Goal: Information Seeking & Learning: Learn about a topic

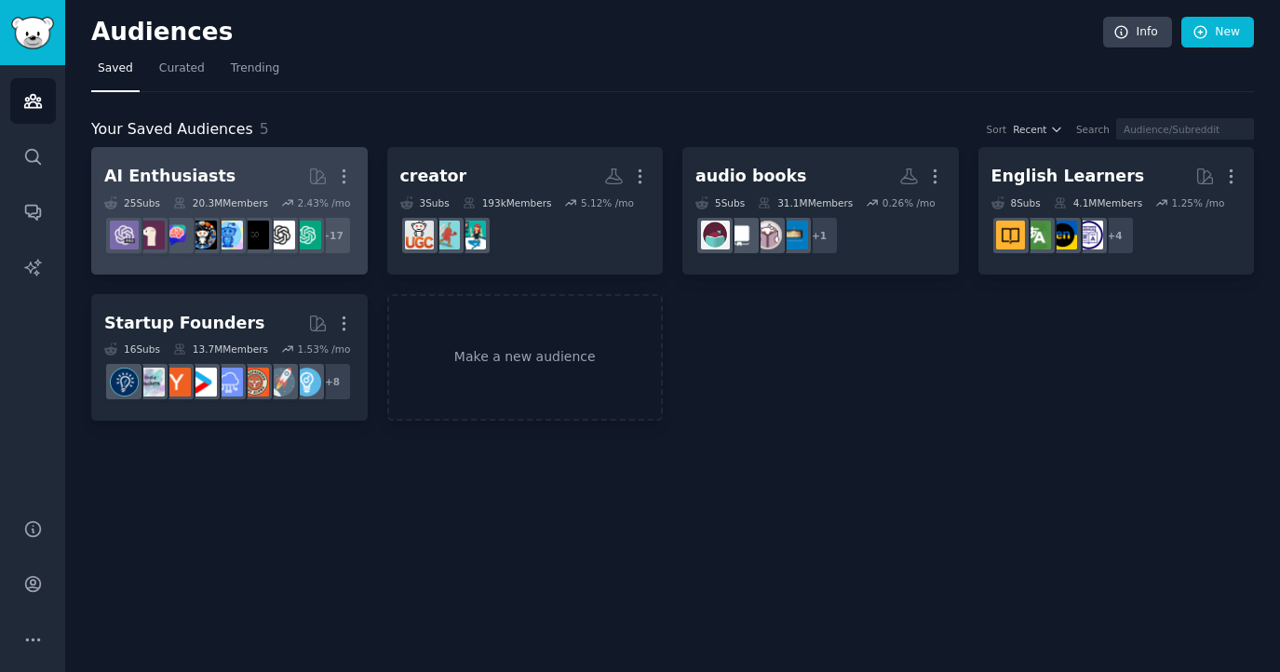
click at [293, 179] on h2 "AI Enthusiasts More" at bounding box center [229, 176] width 250 height 33
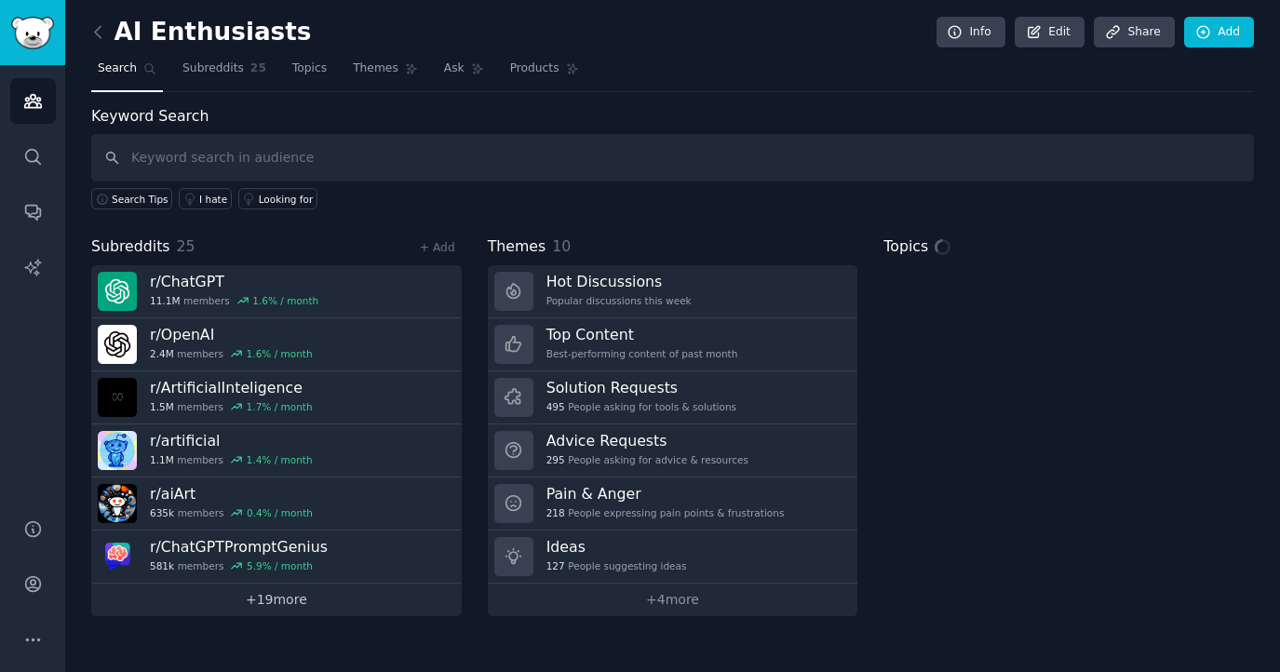
click at [307, 596] on link "+ 19 more" at bounding box center [276, 600] width 371 height 33
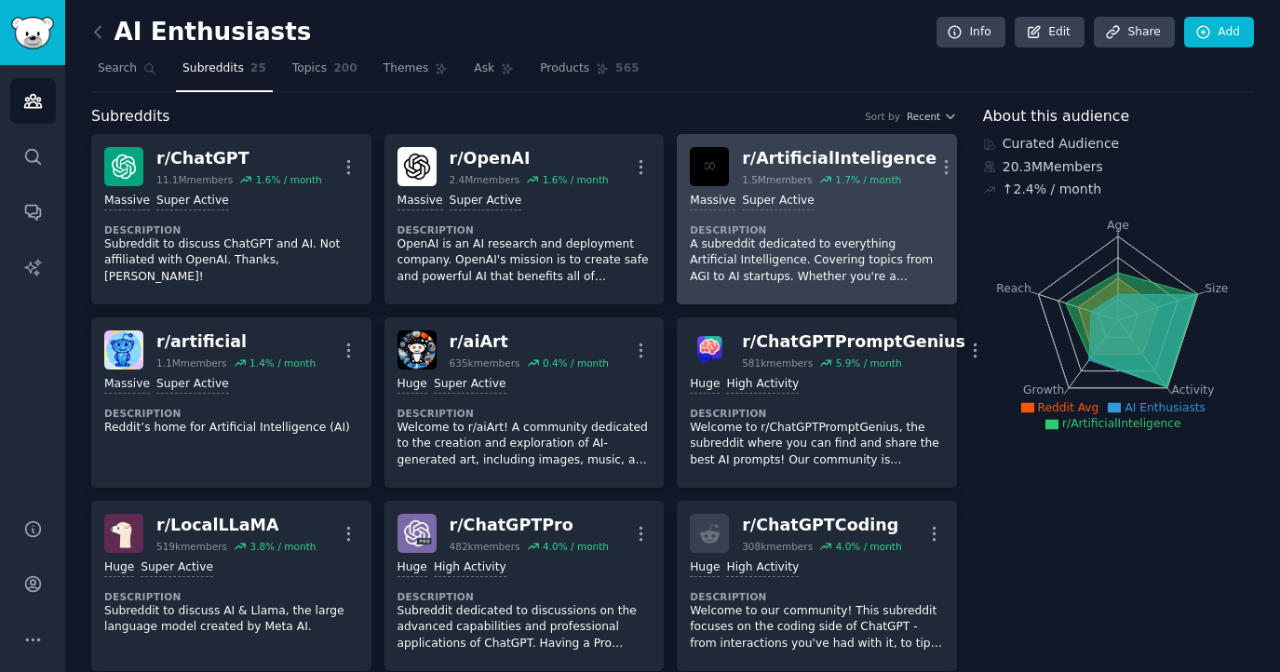
click at [806, 158] on div "r/ ArtificialInteligence" at bounding box center [839, 158] width 195 height 23
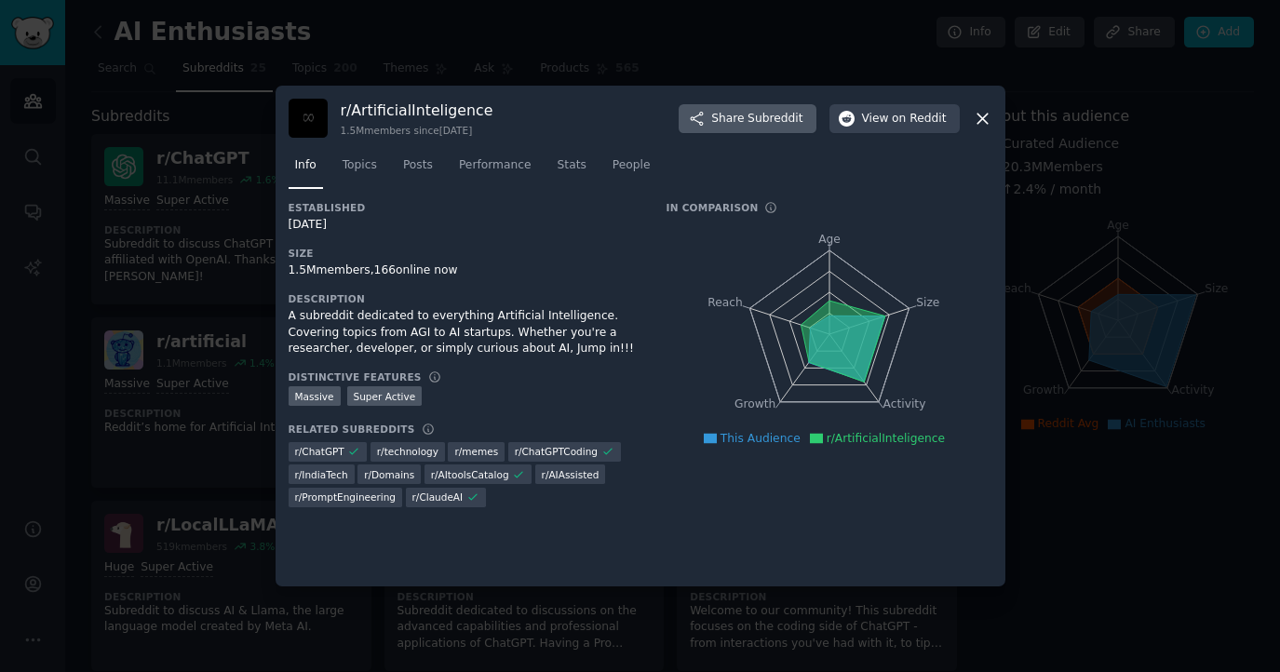
click at [789, 128] on button "Share Subreddit" at bounding box center [747, 119] width 137 height 30
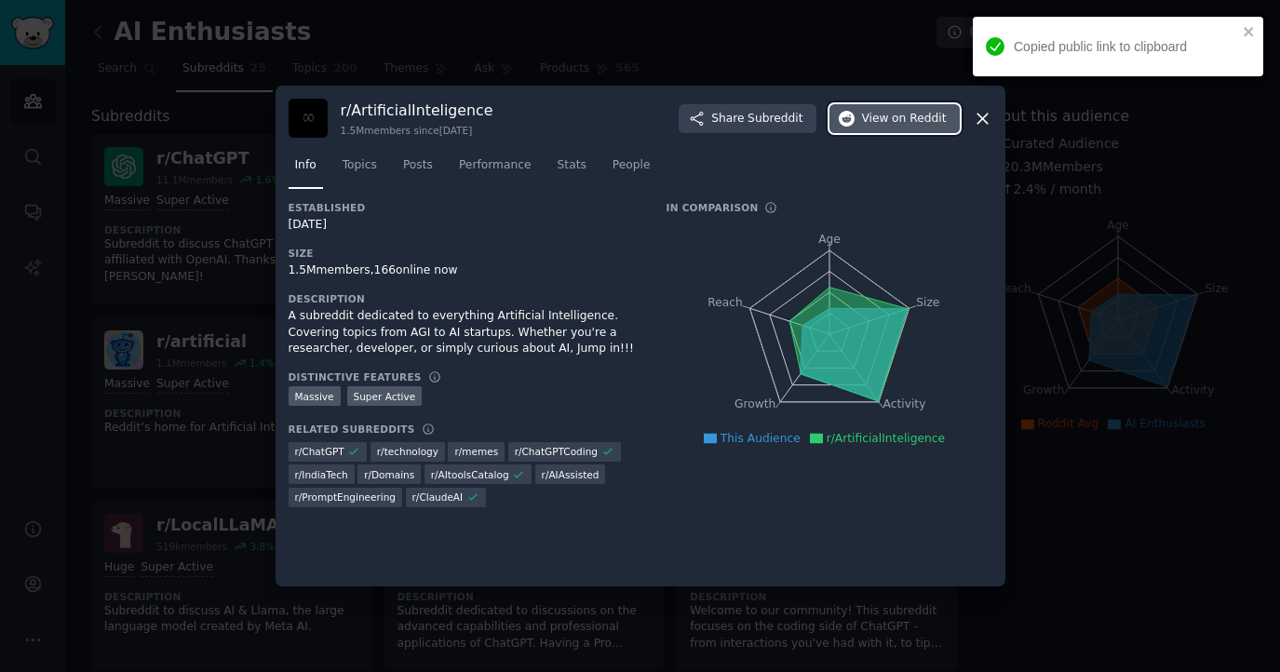
click at [930, 107] on button "View on Reddit" at bounding box center [895, 119] width 130 height 30
click at [608, 32] on div at bounding box center [640, 336] width 1280 height 672
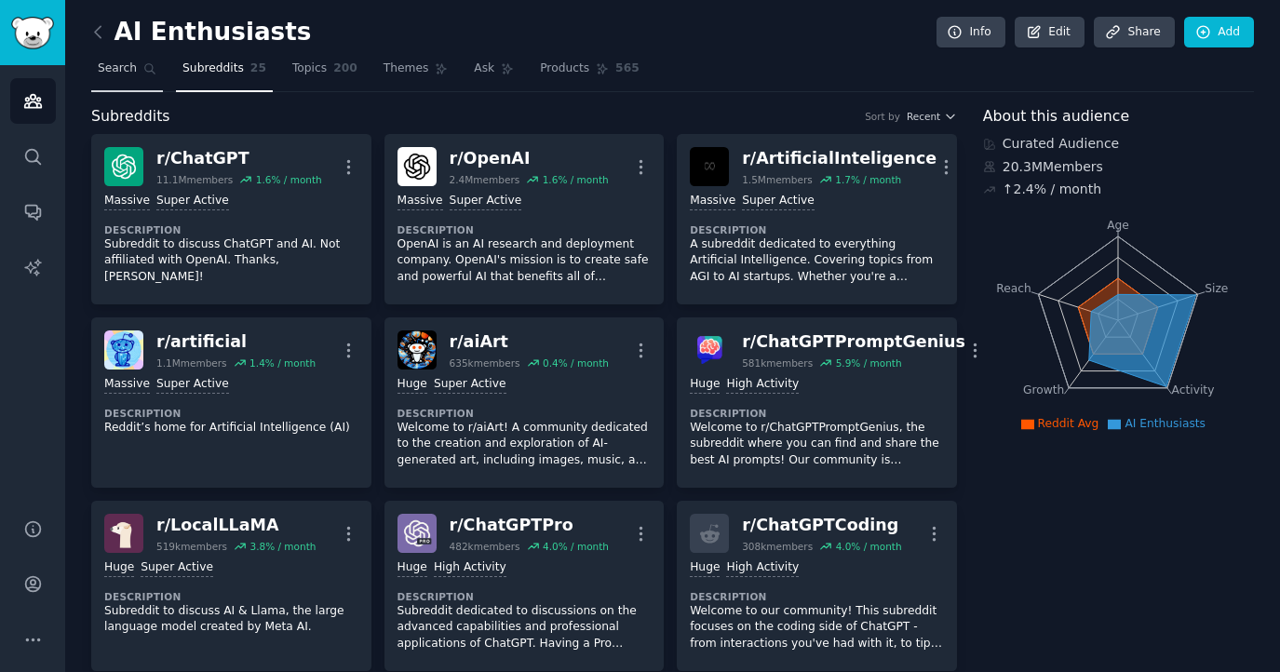
click at [124, 86] on link "Search" at bounding box center [127, 73] width 72 height 38
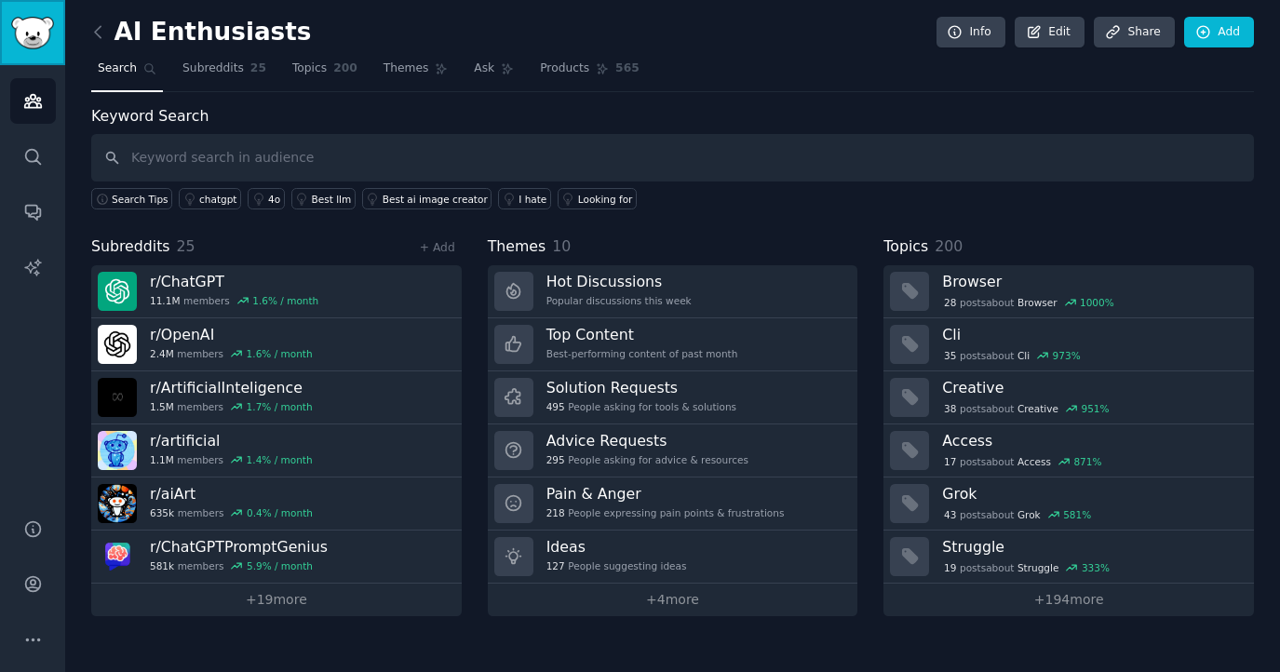
click at [28, 45] on img "Sidebar" at bounding box center [32, 33] width 43 height 33
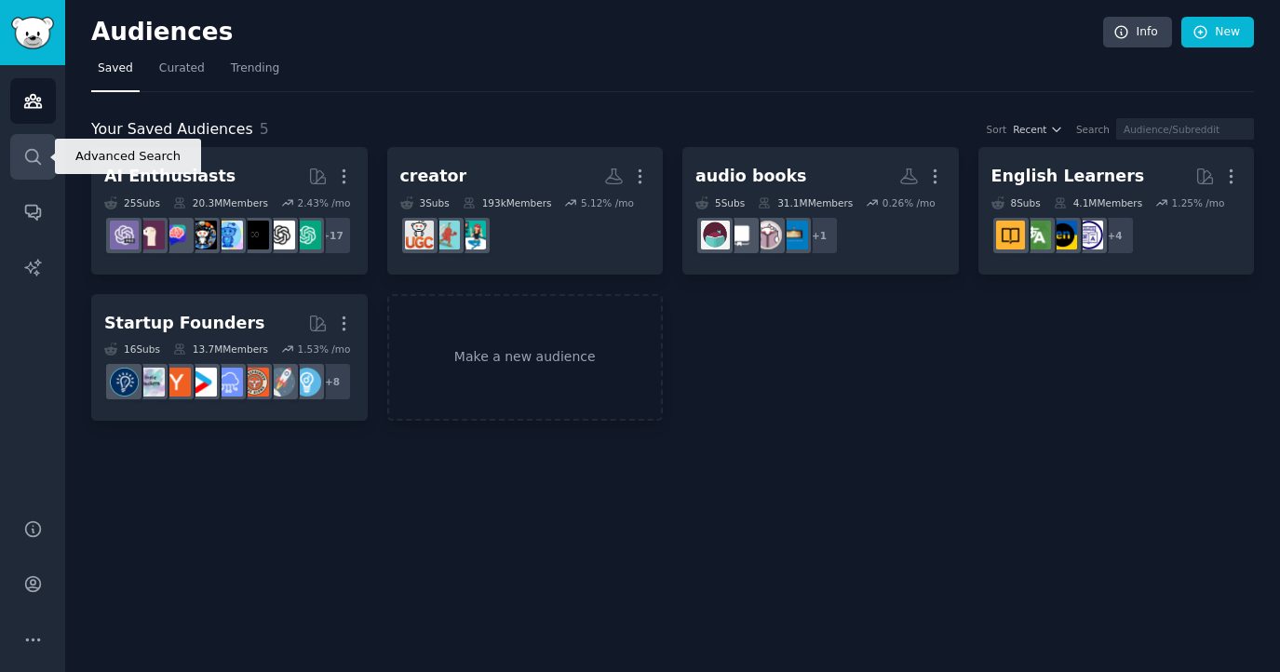
click at [24, 160] on icon "Sidebar" at bounding box center [33, 157] width 20 height 20
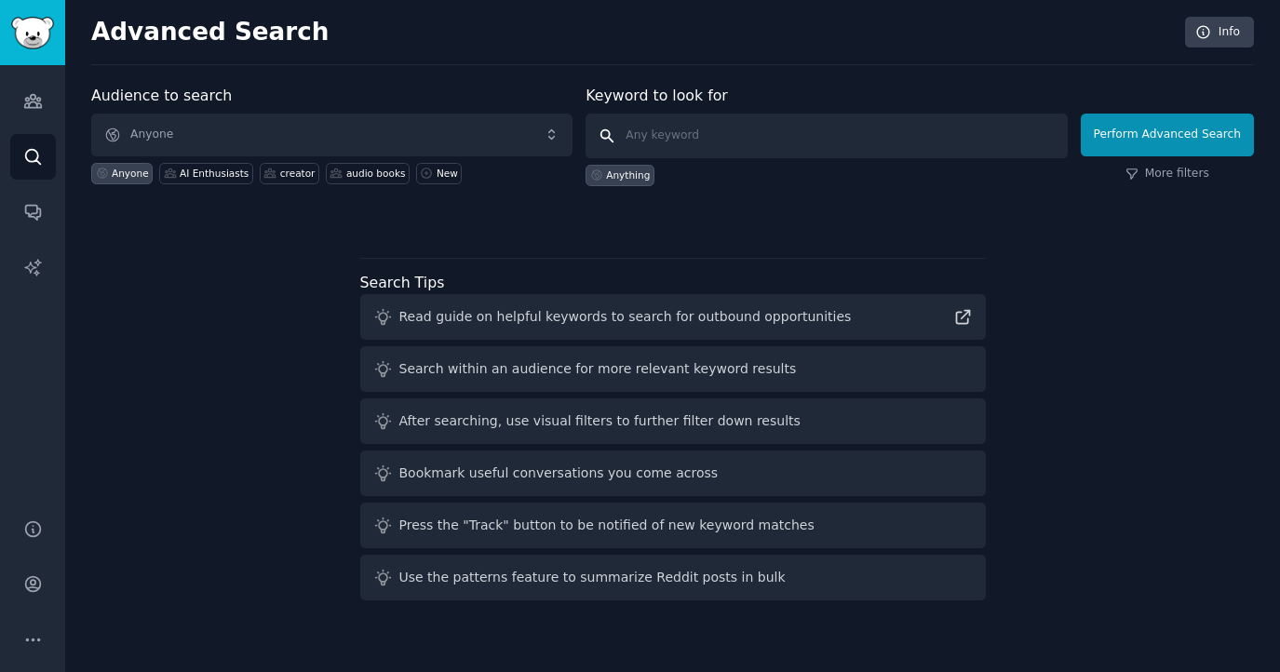
click at [748, 153] on input "text" at bounding box center [826, 136] width 481 height 45
type input "ai audio"
click at [1236, 133] on button "Perform Advanced Search" at bounding box center [1167, 135] width 173 height 43
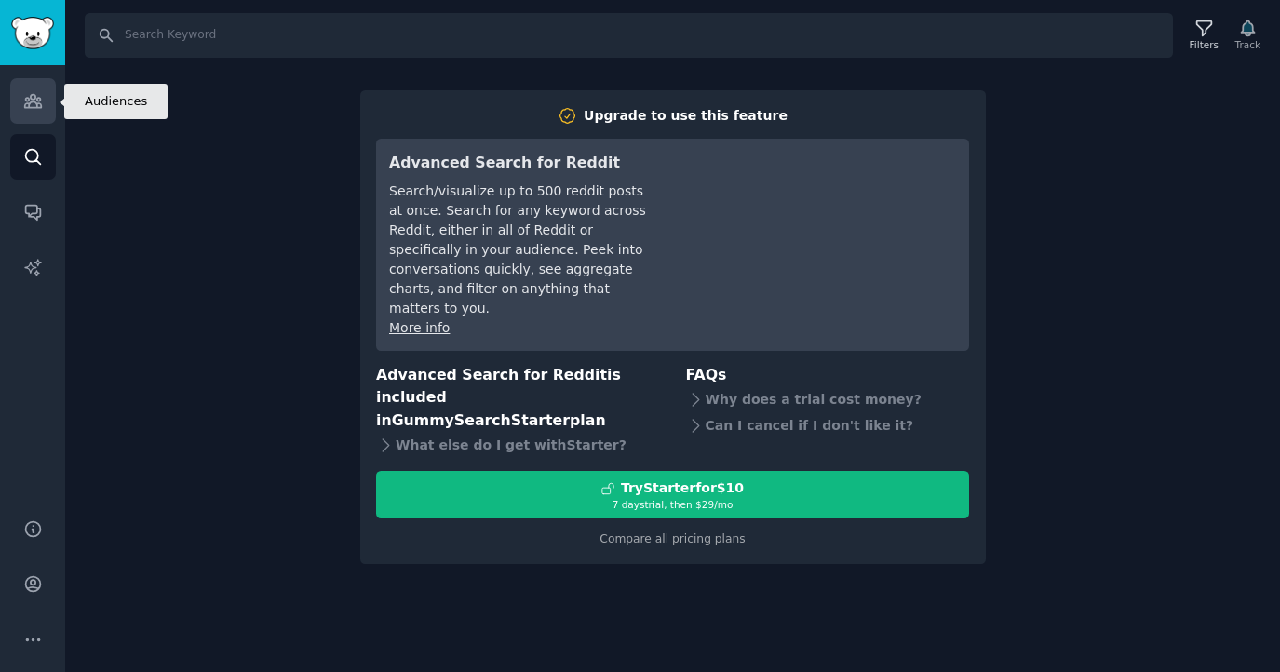
click at [36, 105] on icon "Sidebar" at bounding box center [32, 101] width 17 height 13
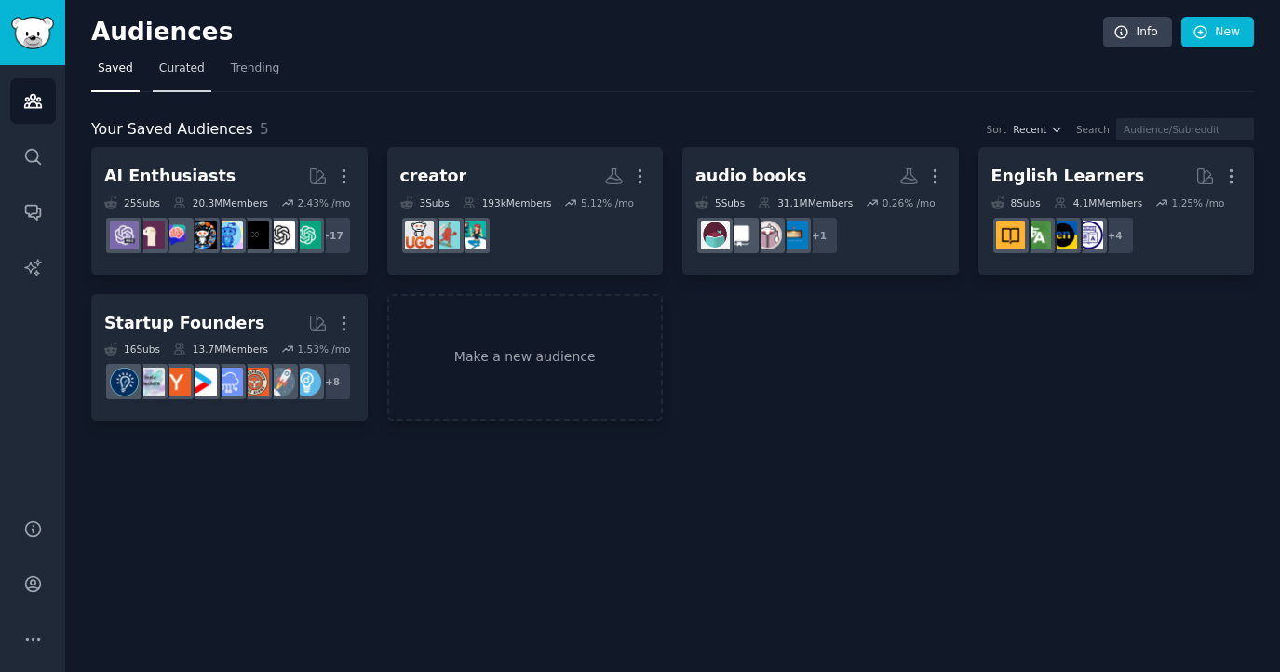
click at [165, 84] on link "Curated" at bounding box center [182, 73] width 59 height 38
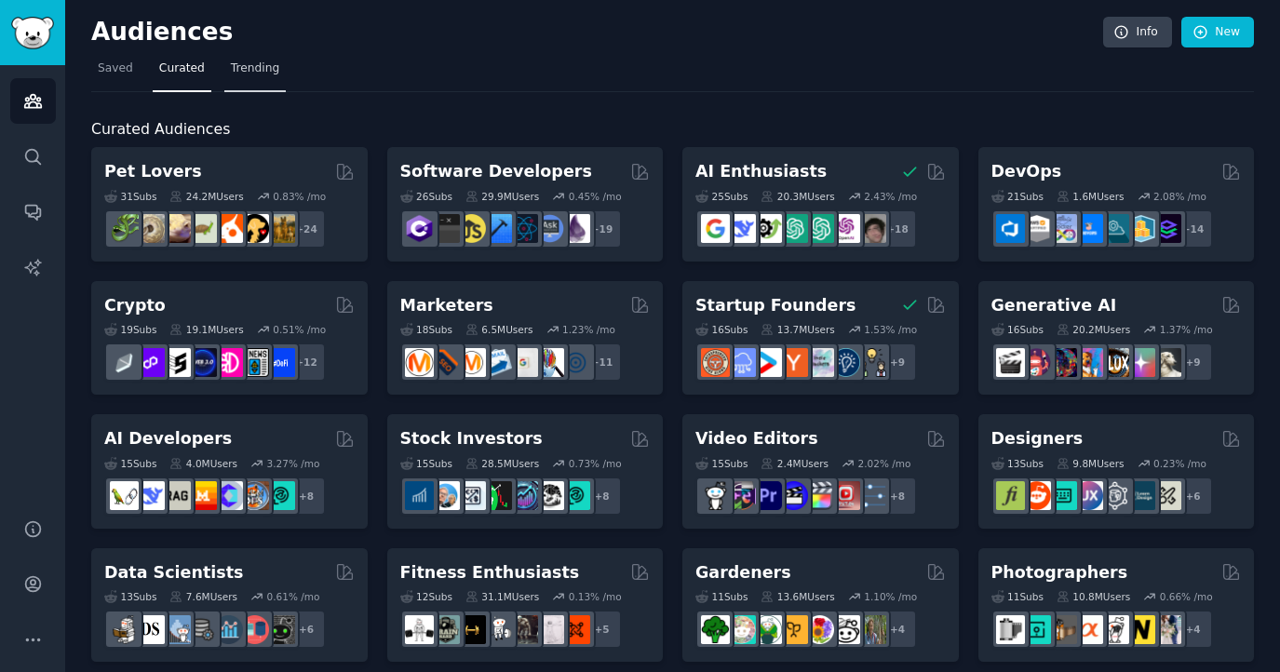
click at [244, 84] on link "Trending" at bounding box center [254, 73] width 61 height 38
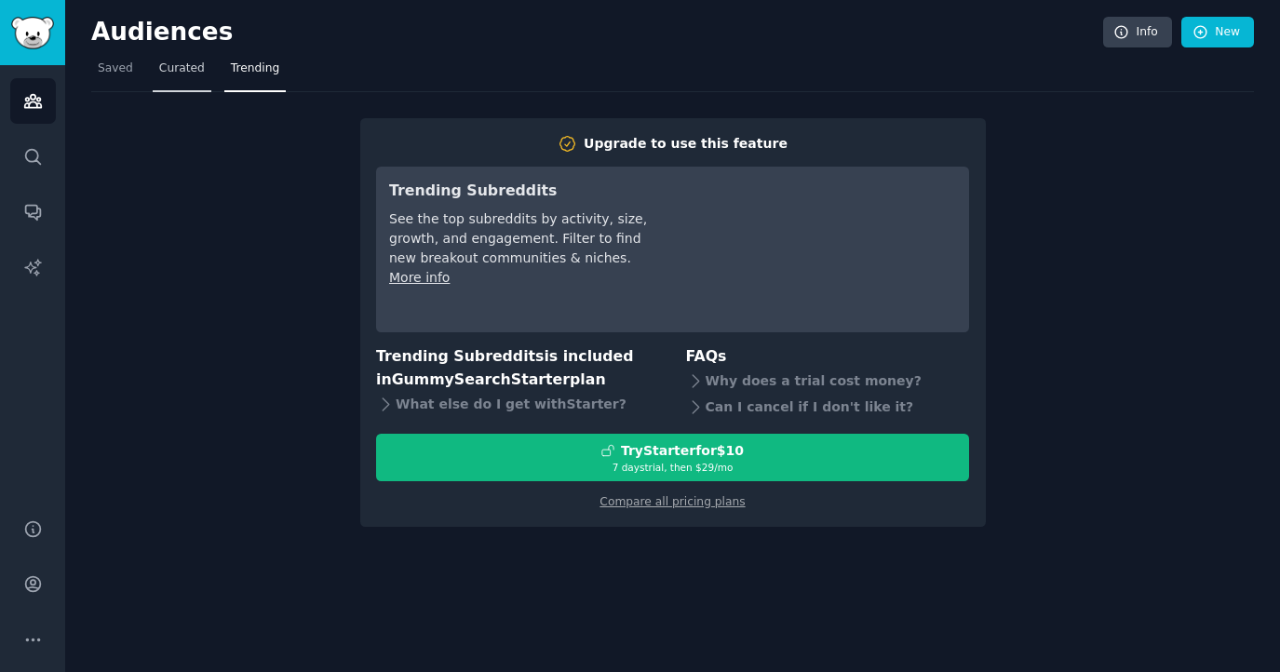
click at [204, 77] on link "Curated" at bounding box center [182, 73] width 59 height 38
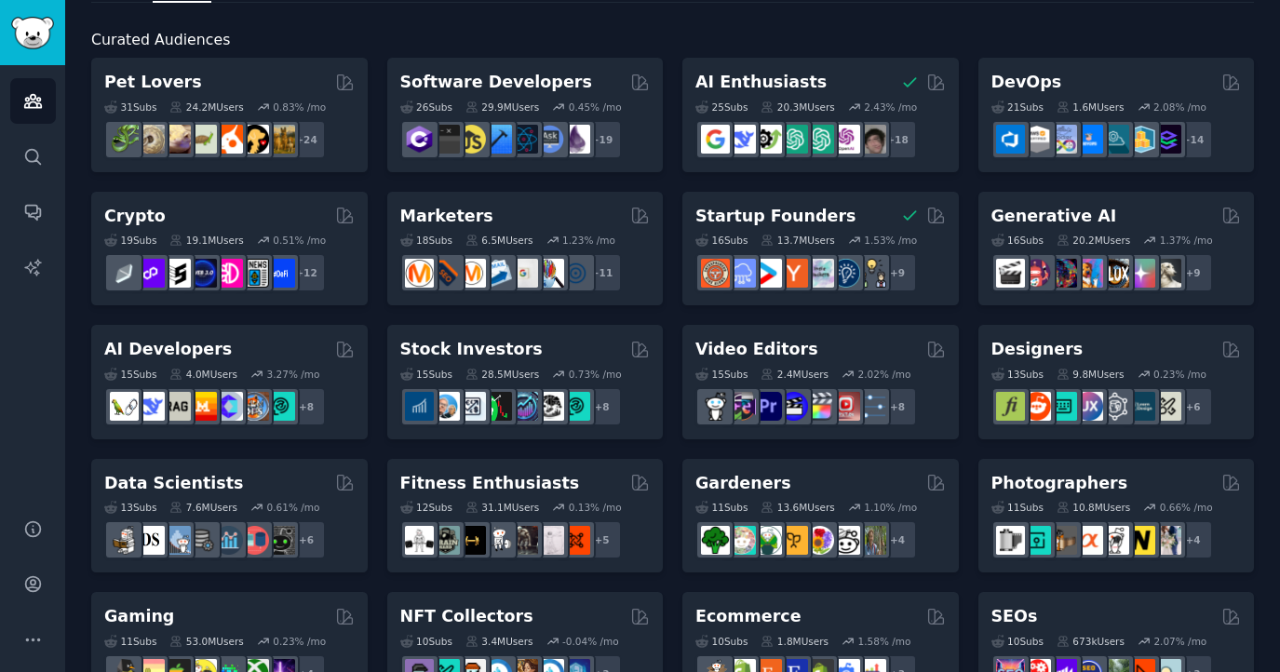
scroll to position [18, 0]
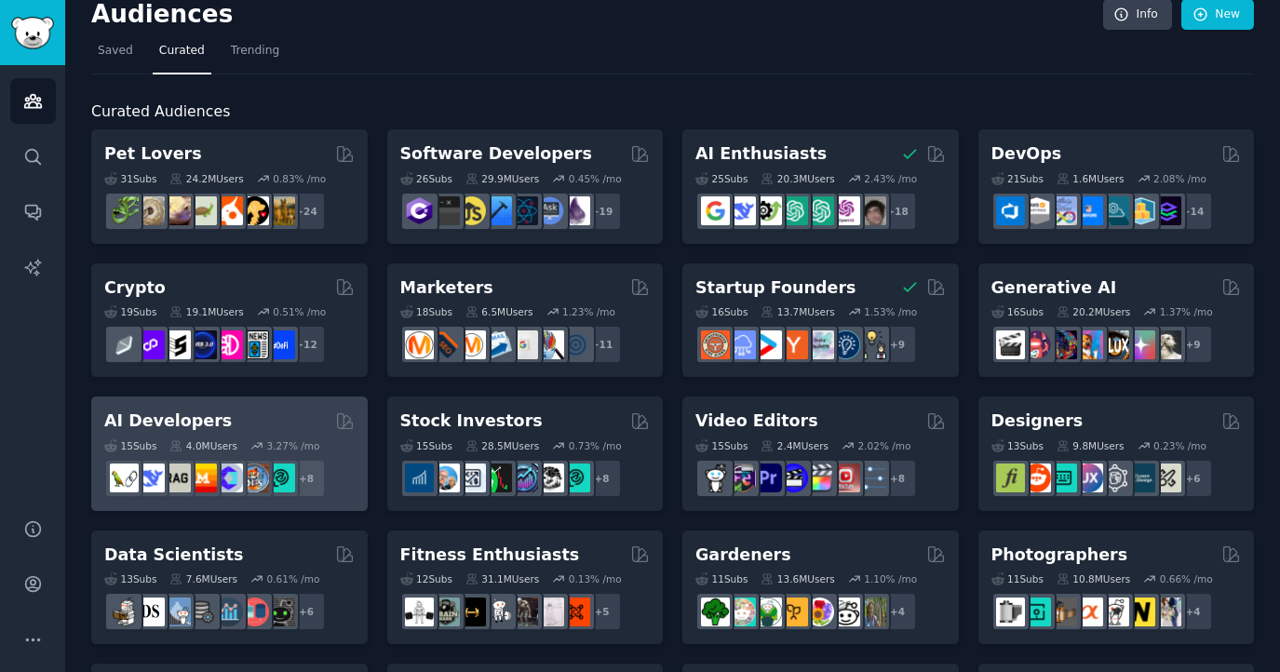
click at [326, 422] on div "AI Developers Curated by GummySearch" at bounding box center [229, 421] width 250 height 23
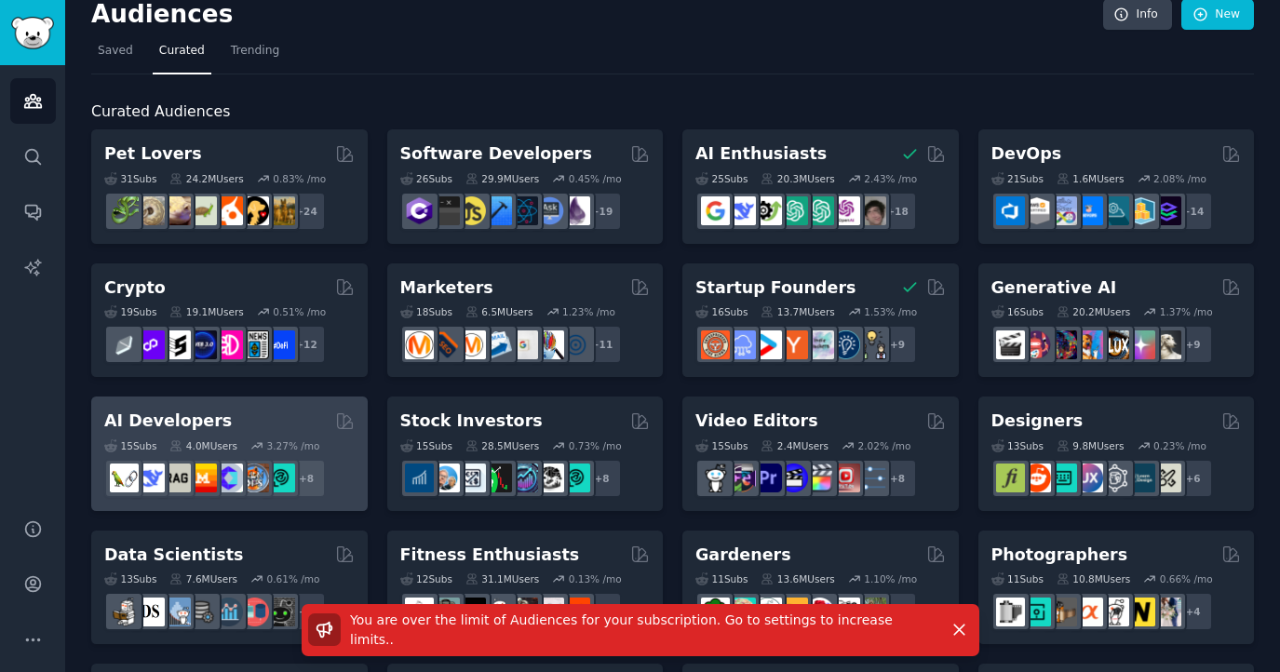
click at [304, 422] on div "AI Developers Curated by GummySearch" at bounding box center [229, 421] width 250 height 23
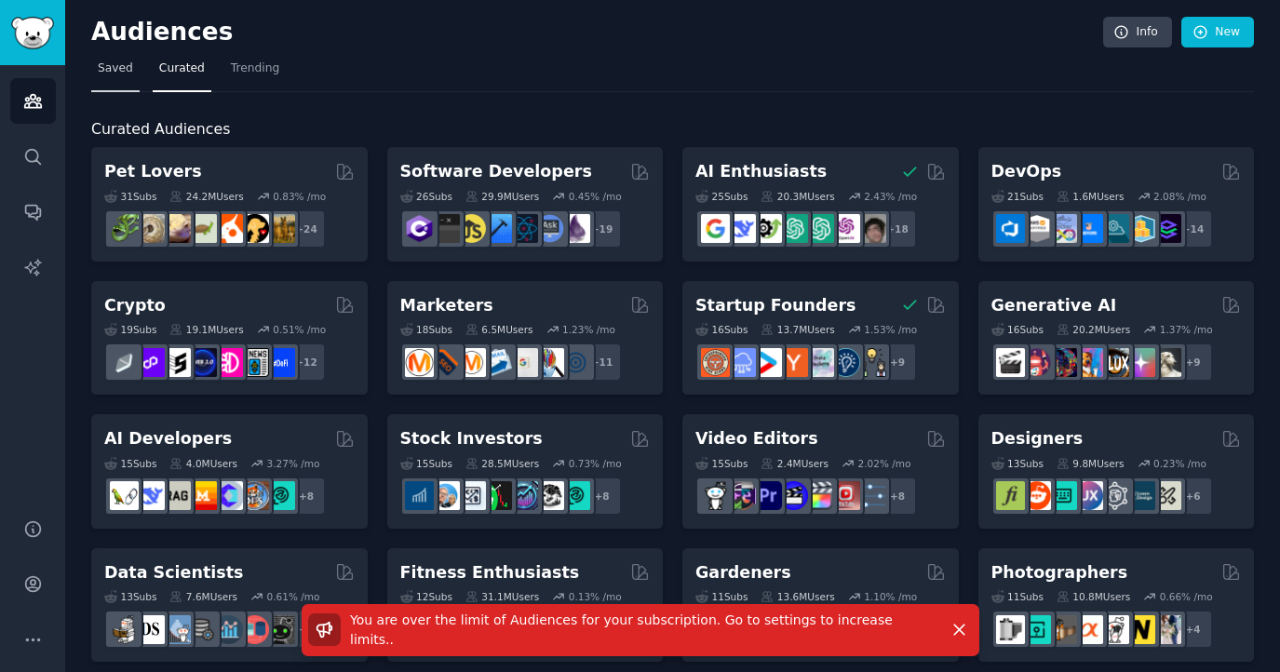
click at [105, 69] on span "Saved" at bounding box center [115, 69] width 35 height 17
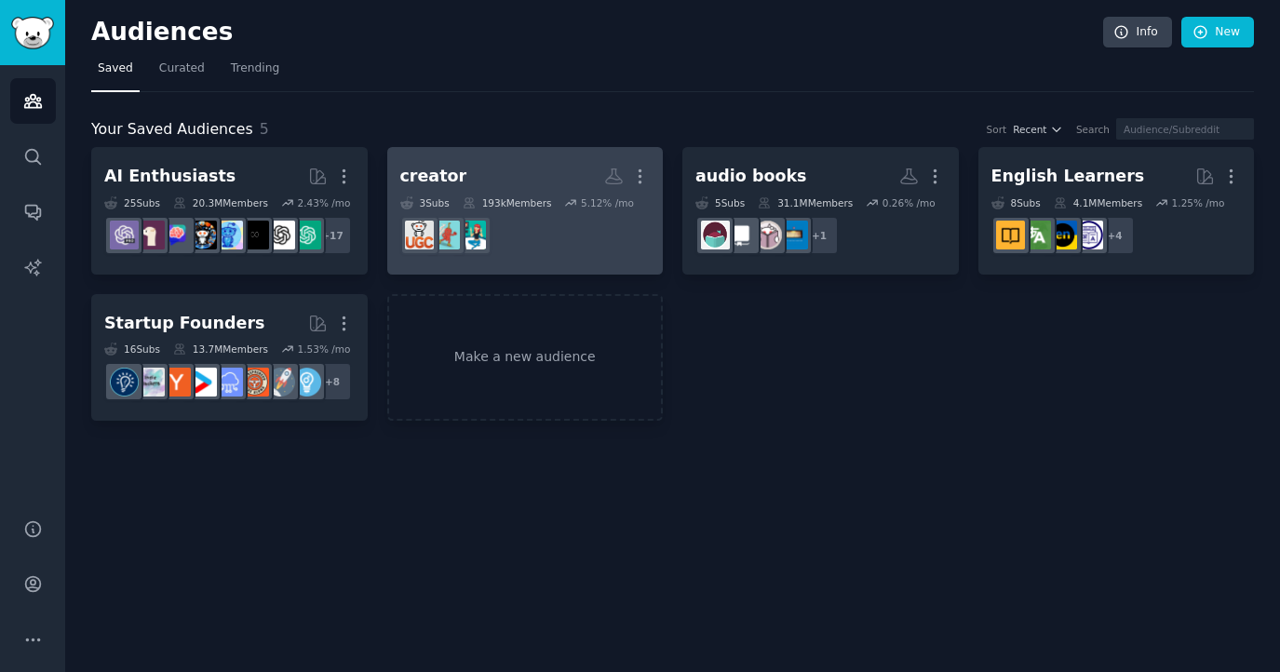
click at [517, 217] on dd at bounding box center [525, 235] width 250 height 52
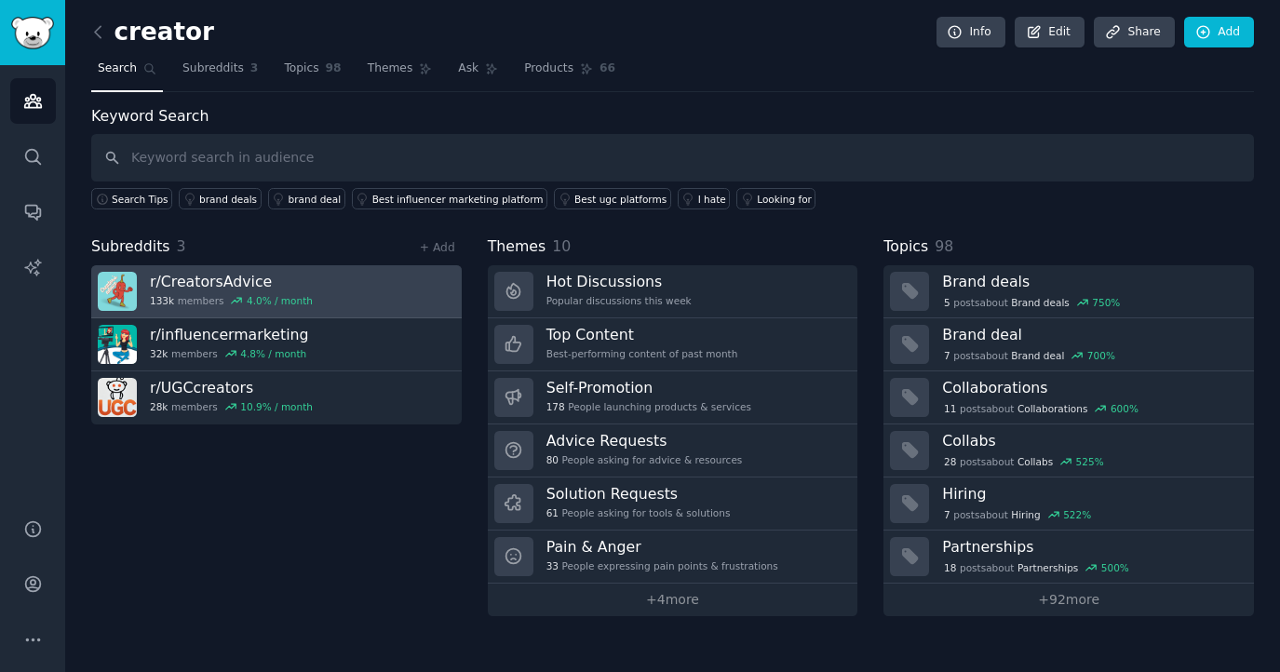
click at [232, 287] on h3 "r/ CreatorsAdvice" at bounding box center [231, 282] width 163 height 20
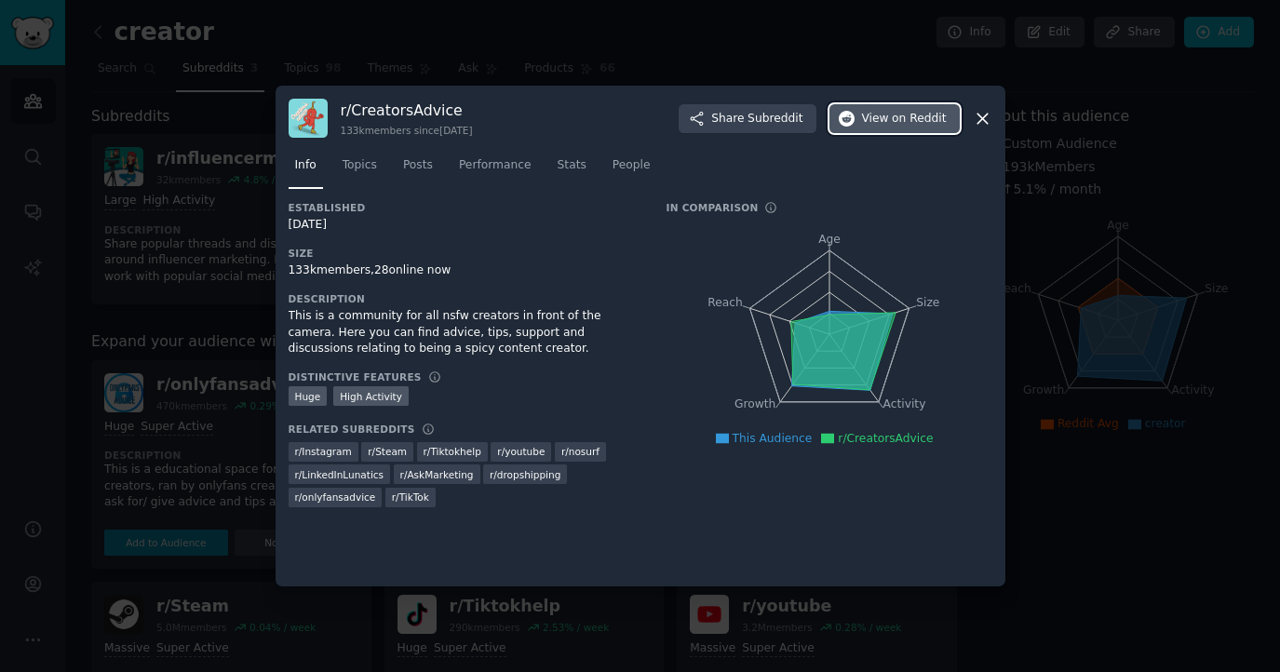
click at [868, 128] on button "View on Reddit" at bounding box center [895, 119] width 130 height 30
